Goal: Task Accomplishment & Management: Manage account settings

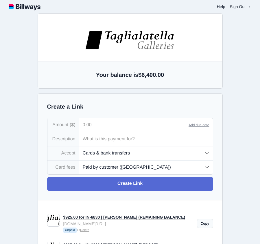
select select "customer"
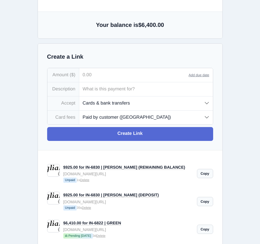
scroll to position [61, 0]
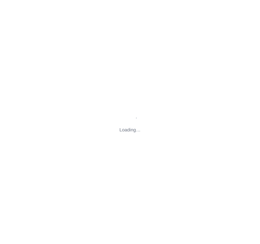
type input "[STREET_ADDRESS][US_STATE]"
type input "[EMAIL_ADDRESS][DOMAIN_NAME]"
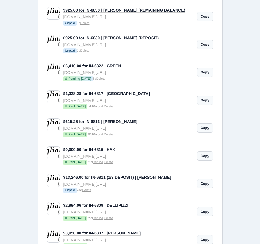
scroll to position [211, 0]
